Goal: Task Accomplishment & Management: Use online tool/utility

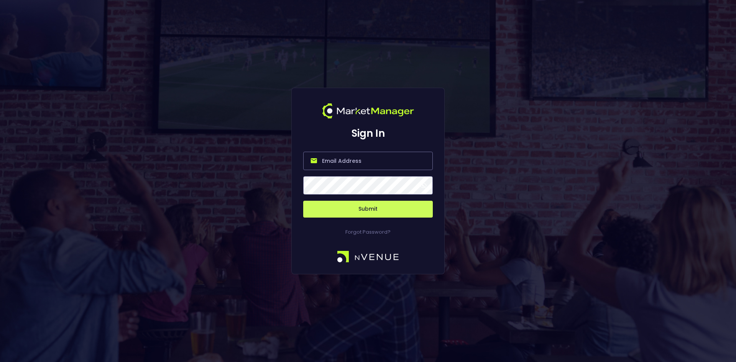
click at [343, 163] on input "email" at bounding box center [368, 161] width 130 height 18
type input "[EMAIL_ADDRESS][DOMAIN_NAME]"
click at [378, 208] on button "Submit" at bounding box center [368, 209] width 130 height 17
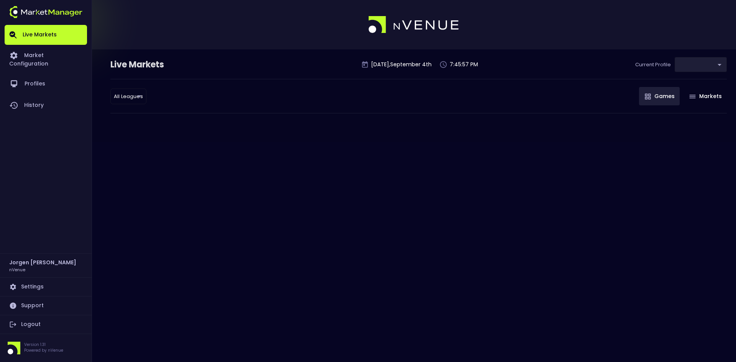
type input "0d810fa5-e353-4d9c-b11d-31f095cae871"
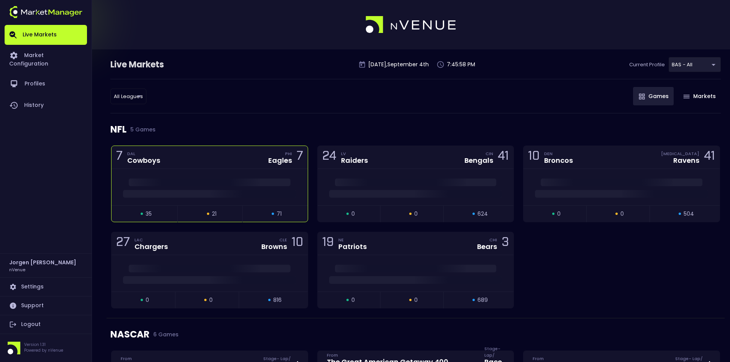
click at [195, 171] on div at bounding box center [210, 187] width 196 height 36
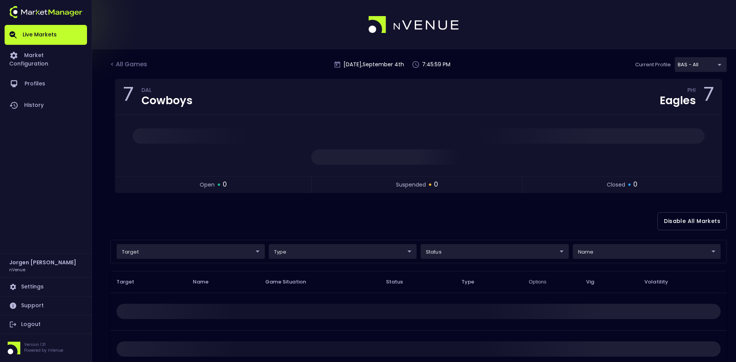
click at [189, 256] on body "Live Markets Market Configuration Profiles History [PERSON_NAME] nVenue Setting…" at bounding box center [368, 241] width 736 height 482
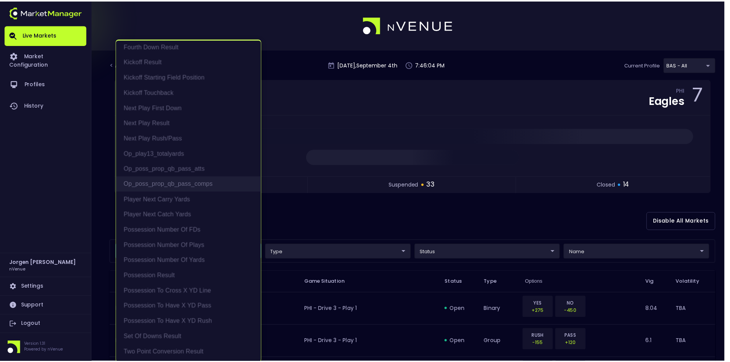
scroll to position [2, 0]
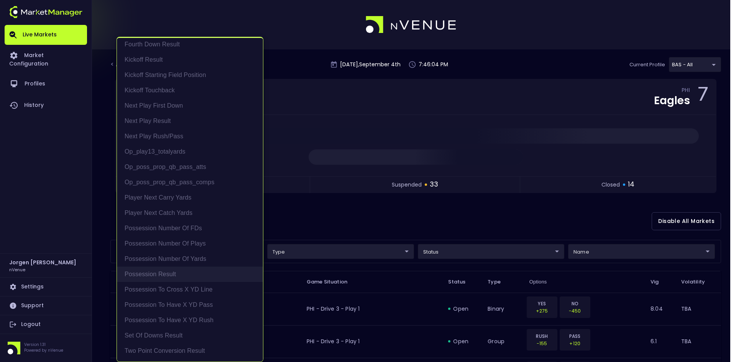
click at [163, 275] on li "Possession Result" at bounding box center [190, 274] width 146 height 15
type input "Possession Result"
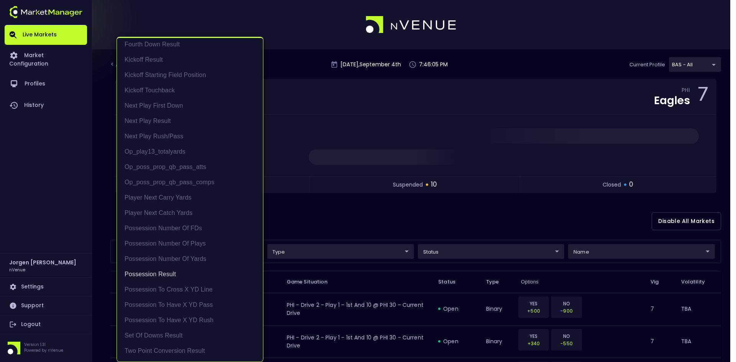
click at [350, 226] on div at bounding box center [368, 181] width 736 height 362
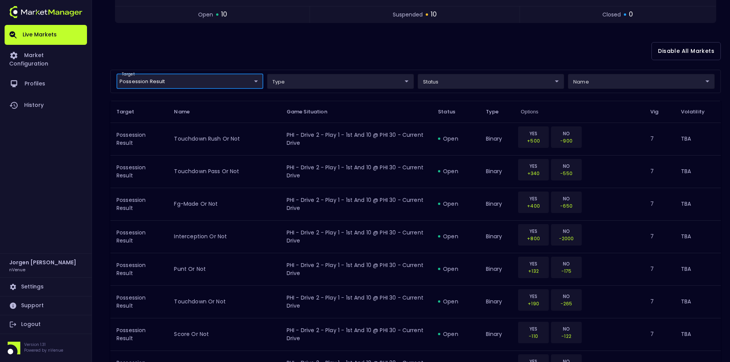
scroll to position [0, 0]
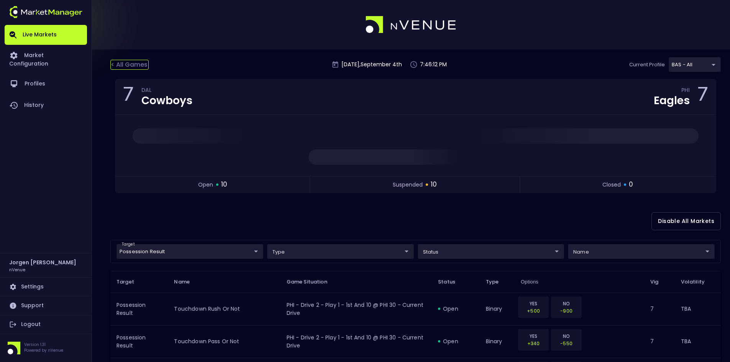
click at [129, 69] on div "< All Games" at bounding box center [129, 65] width 38 height 10
